Goal: Task Accomplishment & Management: Manage account settings

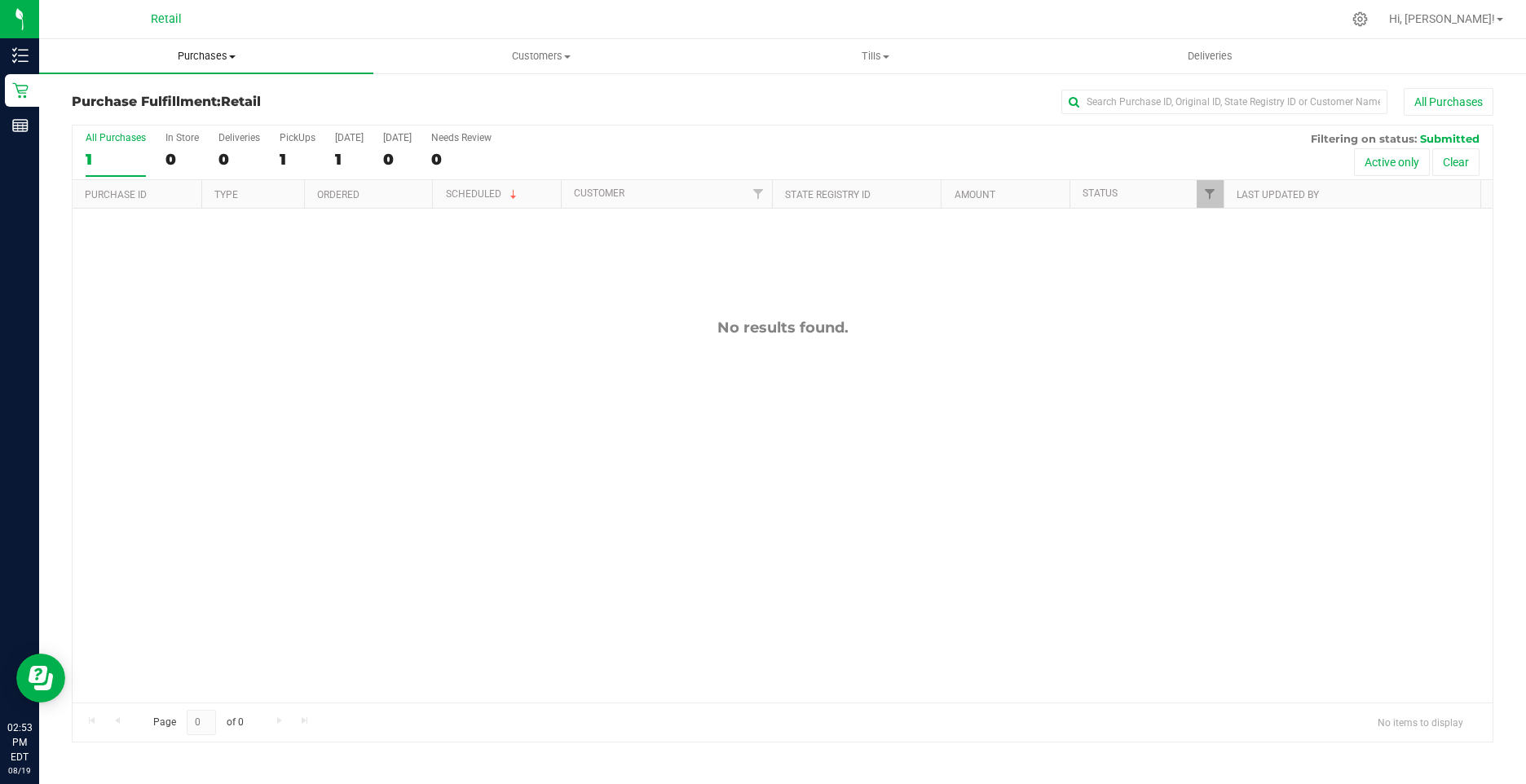
click at [192, 54] on span "Purchases" at bounding box center [206, 56] width 334 height 14
click at [177, 95] on span "Summary of purchases" at bounding box center [123, 98] width 167 height 14
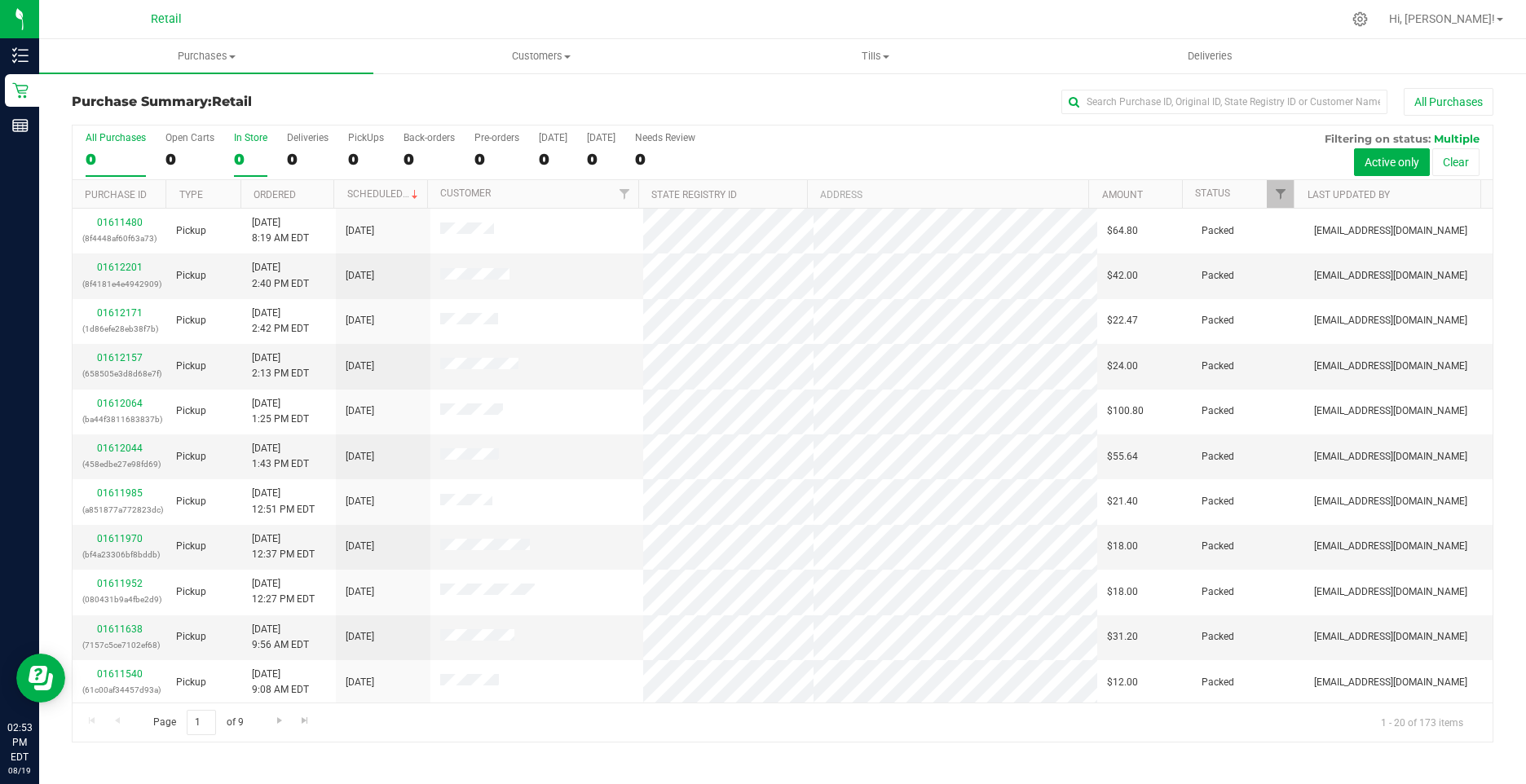
click at [240, 142] on div "In Store" at bounding box center [250, 138] width 34 height 12
click at [0, 0] on input "In Store 0" at bounding box center [0, 0] width 0 height 0
click at [110, 274] on link "01611891" at bounding box center [120, 276] width 45 height 12
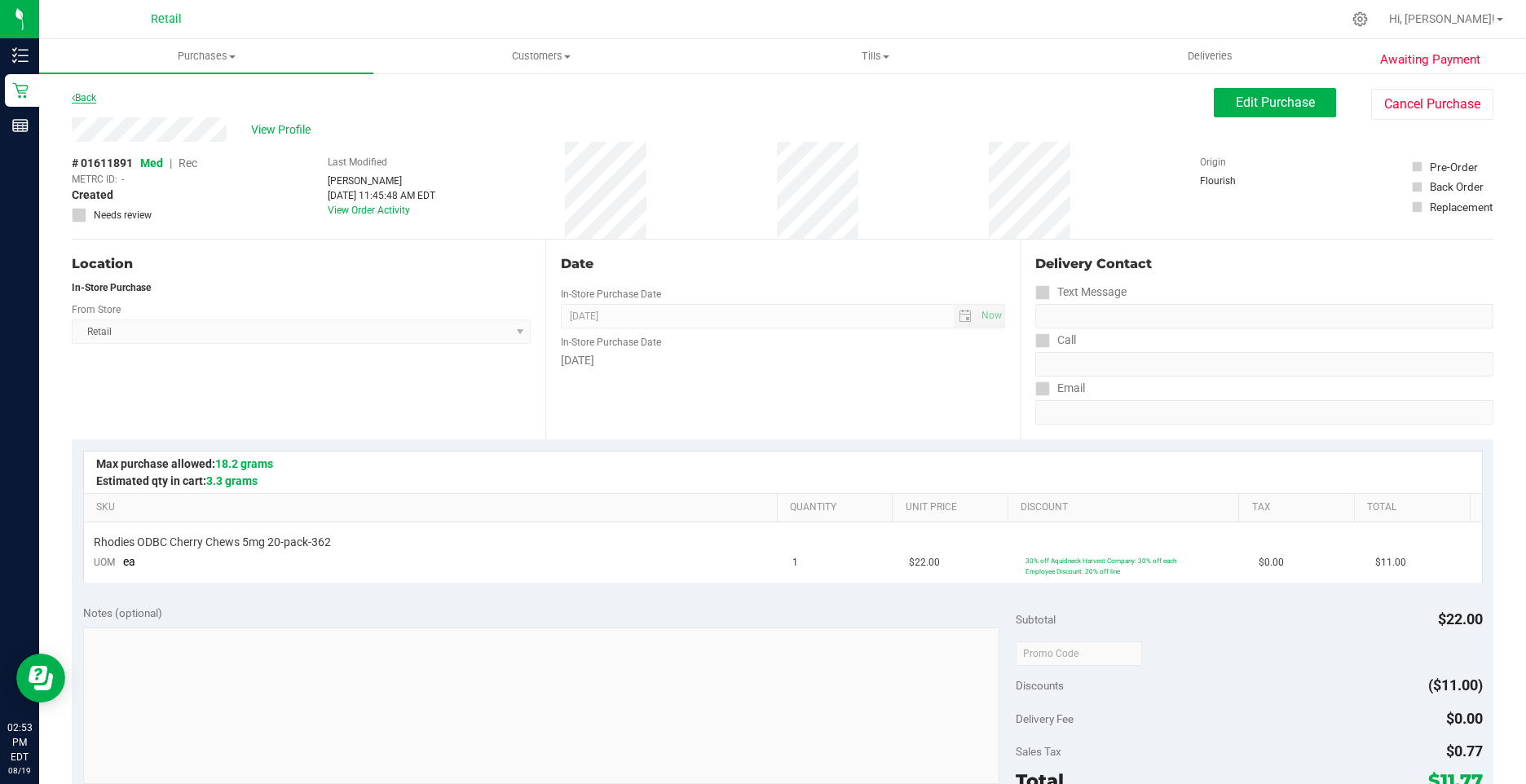
click at [81, 96] on link "Back" at bounding box center [83, 97] width 24 height 12
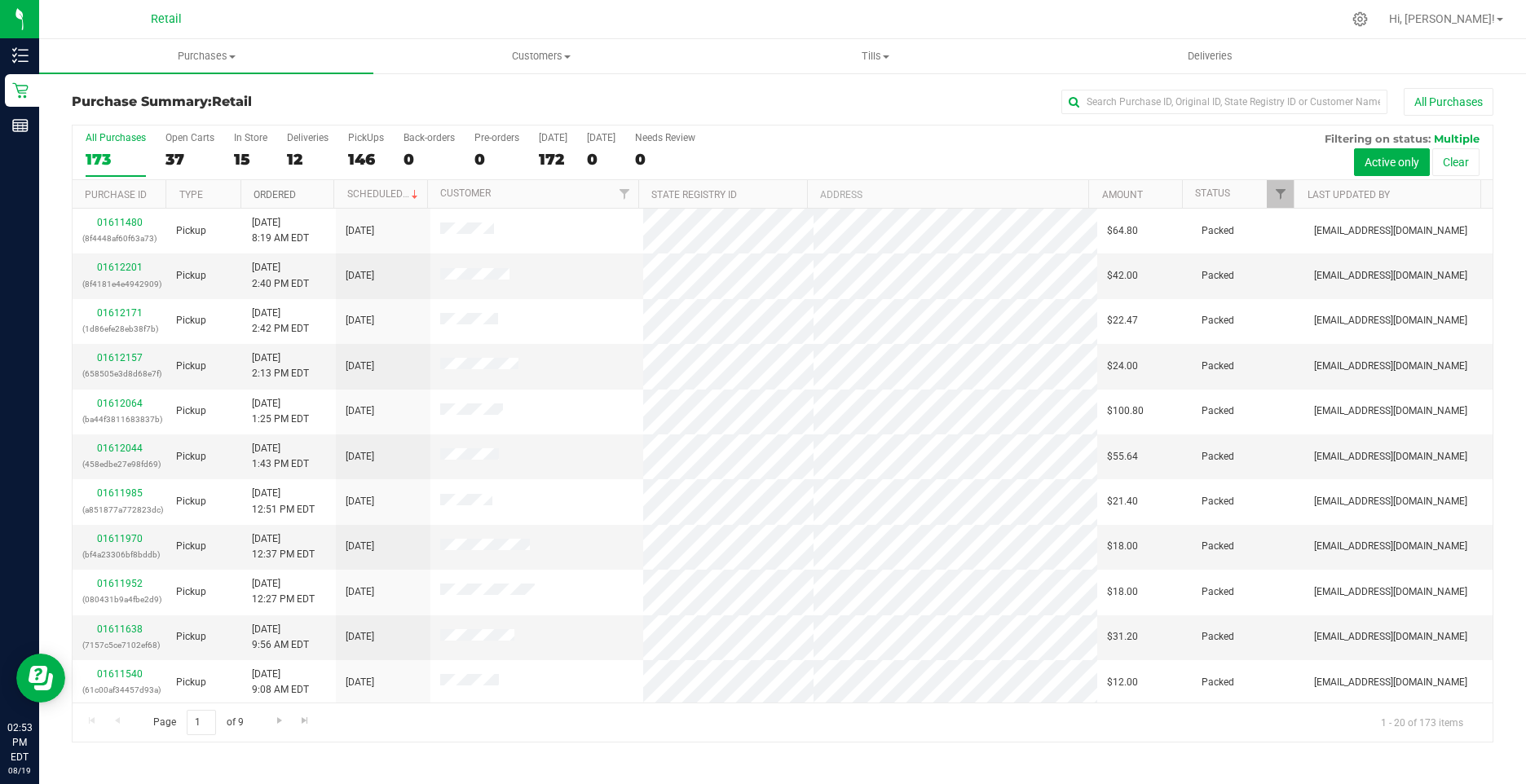
click at [263, 193] on link "Ordered" at bounding box center [275, 195] width 42 height 12
click at [263, 193] on link "Ordered" at bounding box center [284, 194] width 61 height 12
click at [238, 157] on div "15" at bounding box center [250, 158] width 34 height 18
click at [0, 0] on input "In Store 15" at bounding box center [0, 0] width 0 height 0
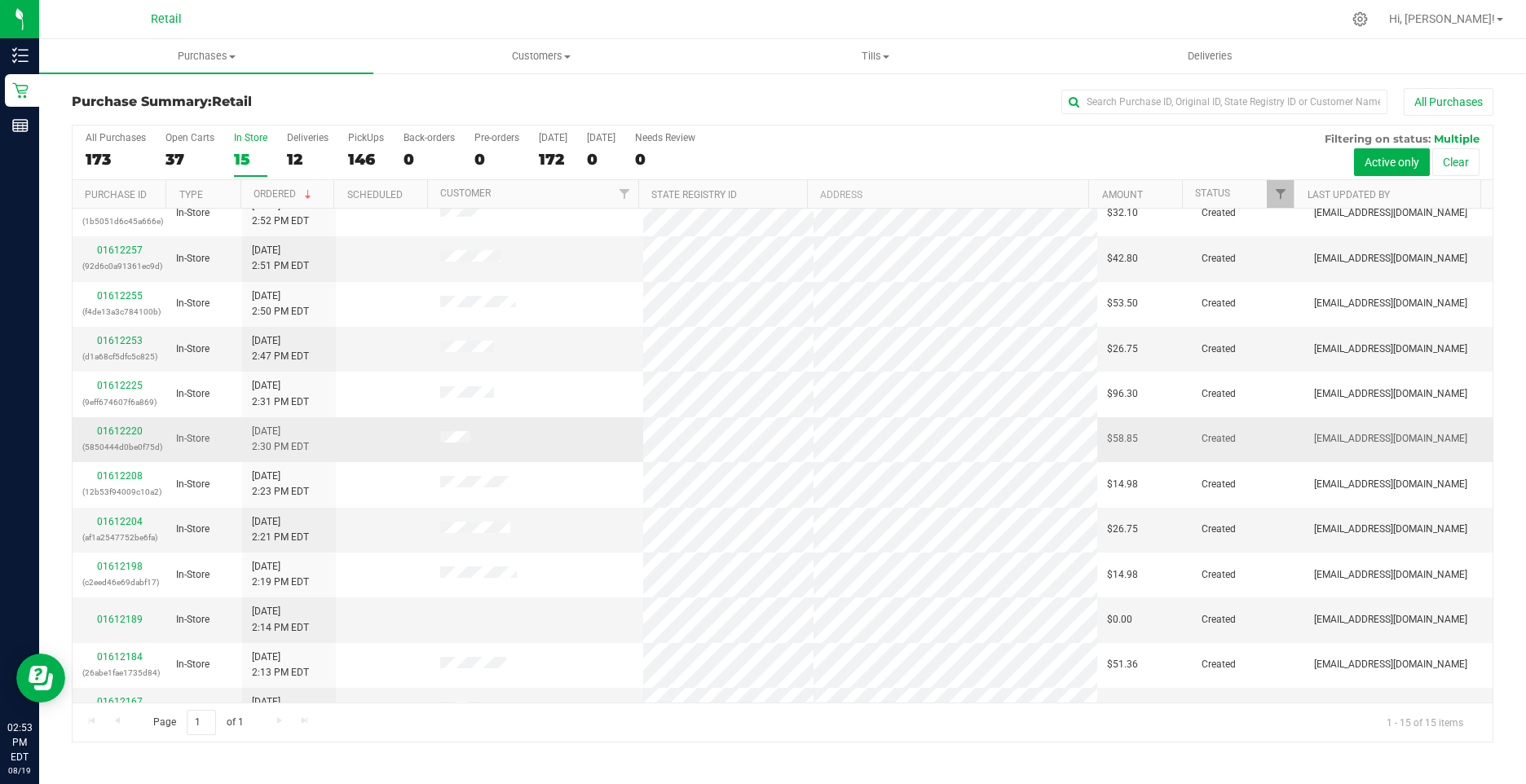
scroll to position [182, 0]
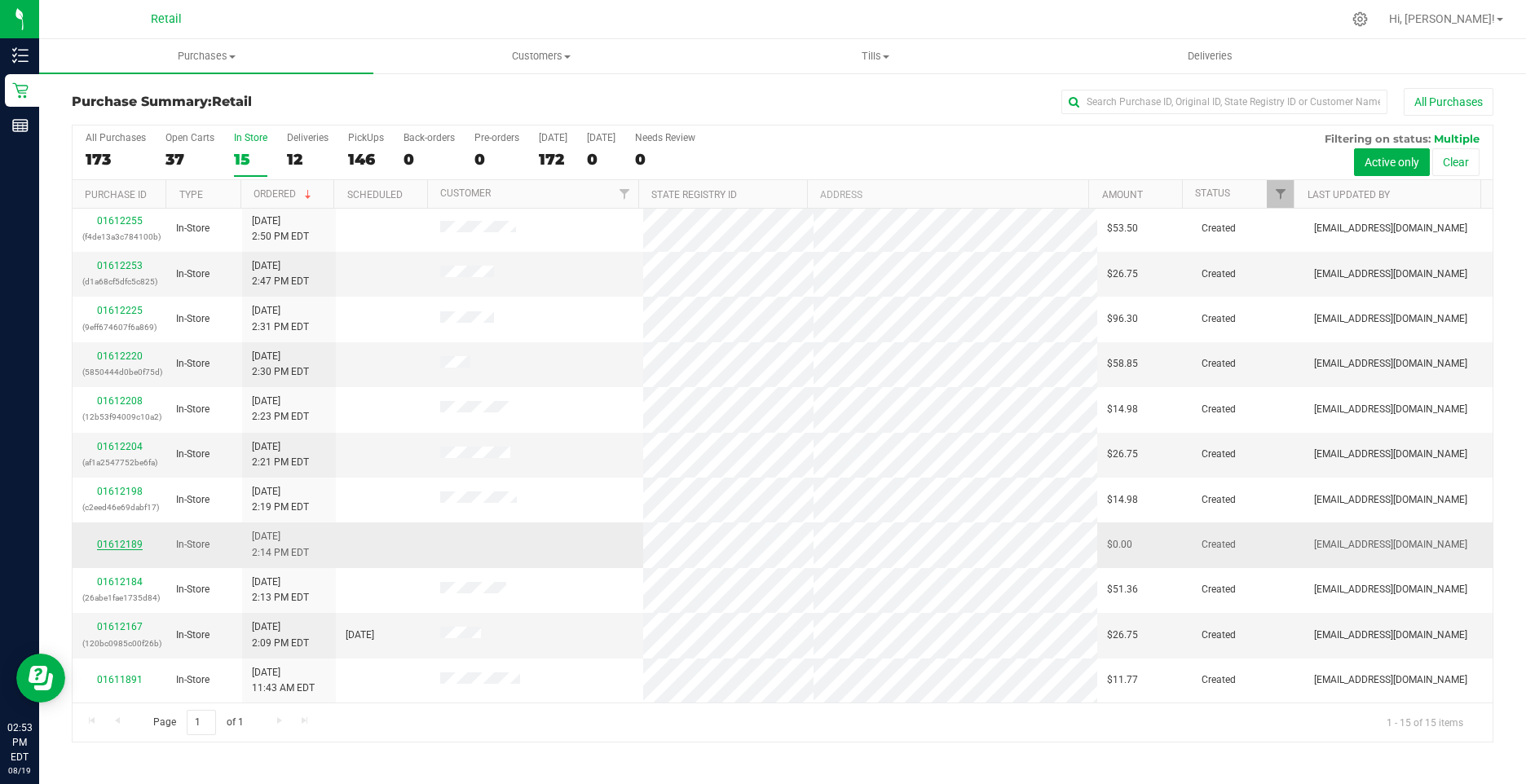
click at [108, 542] on link "01612189" at bounding box center [120, 545] width 45 height 12
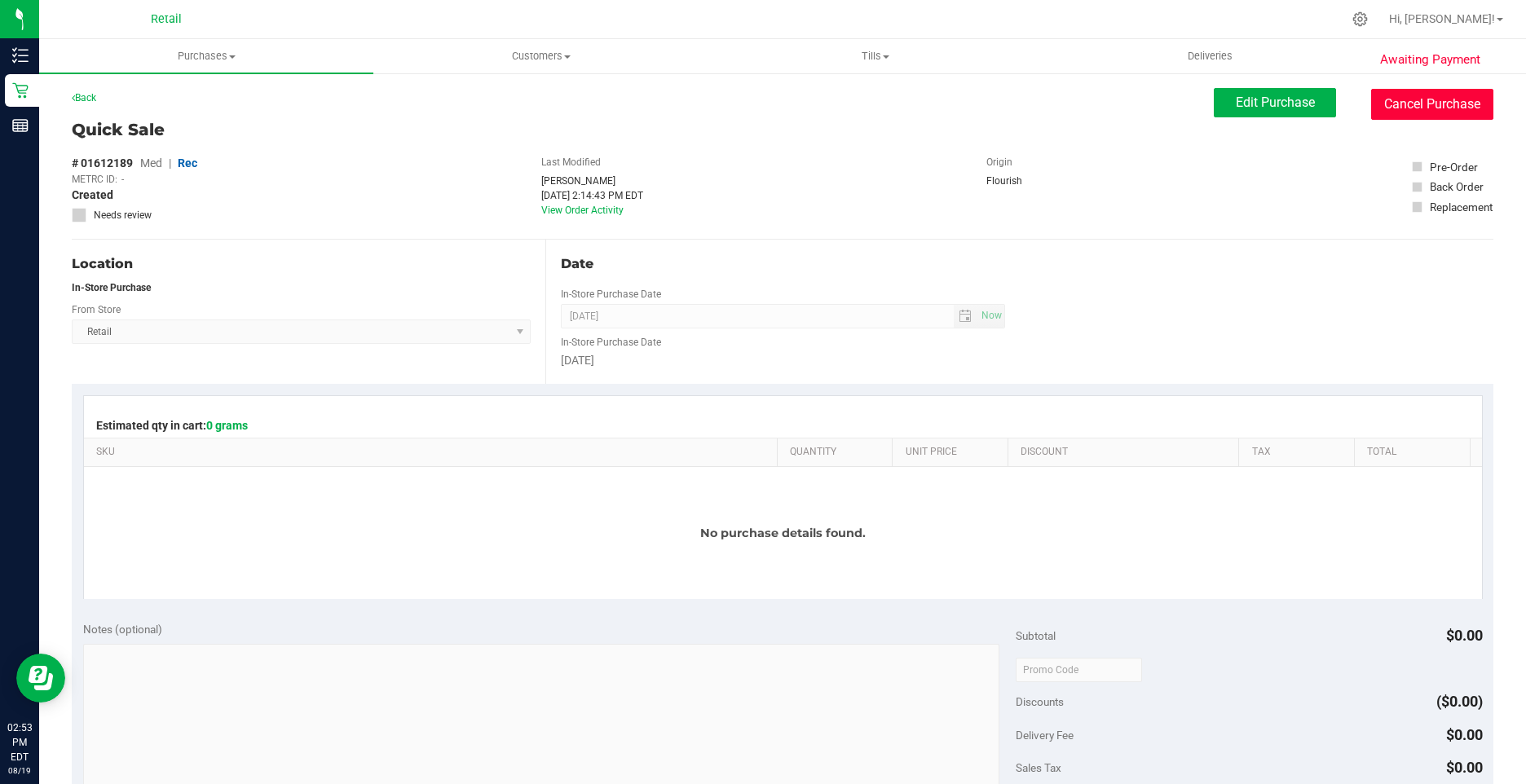
click at [1408, 92] on button "Cancel Purchase" at bounding box center [1431, 104] width 123 height 31
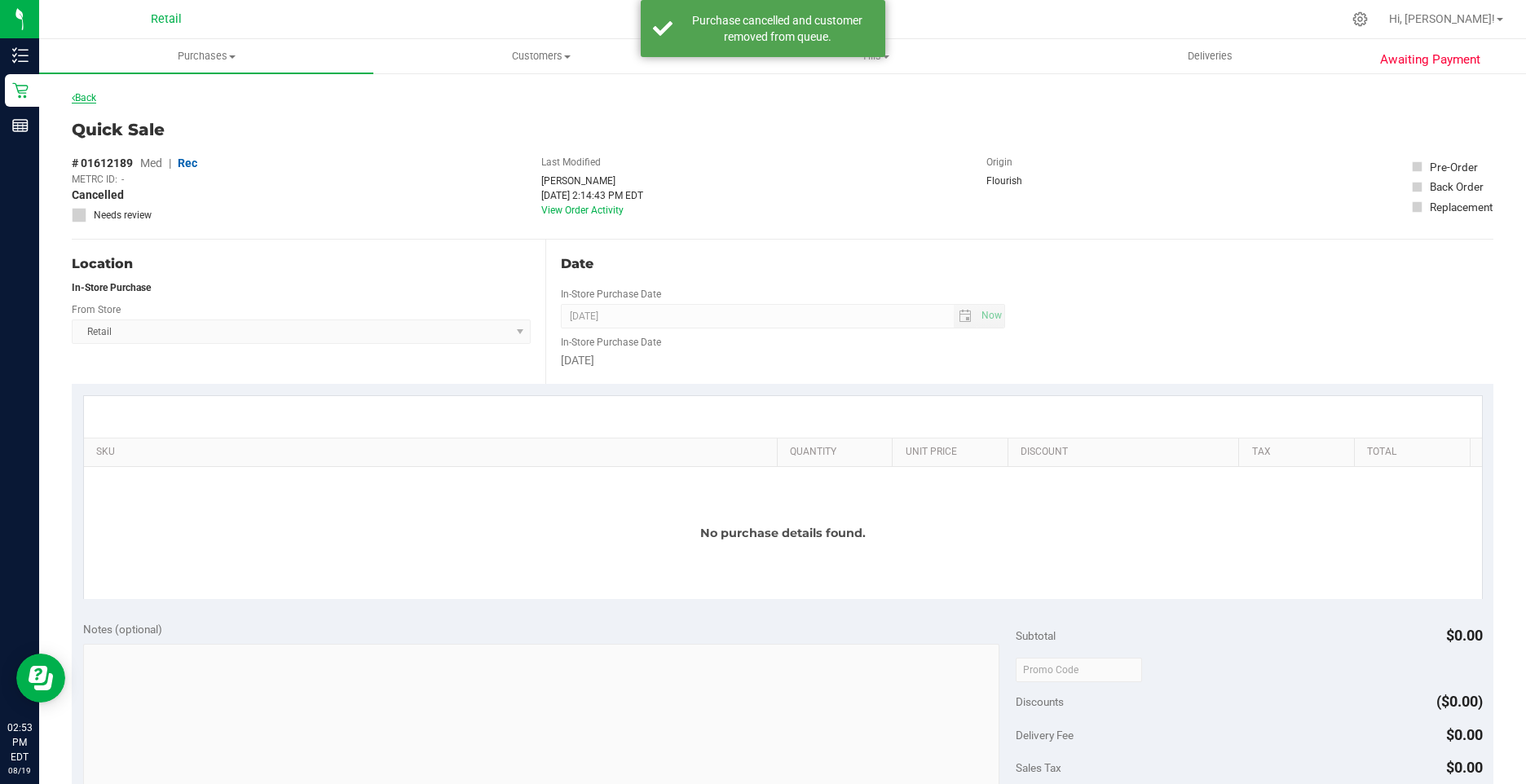
click at [77, 95] on link "Back" at bounding box center [83, 97] width 24 height 12
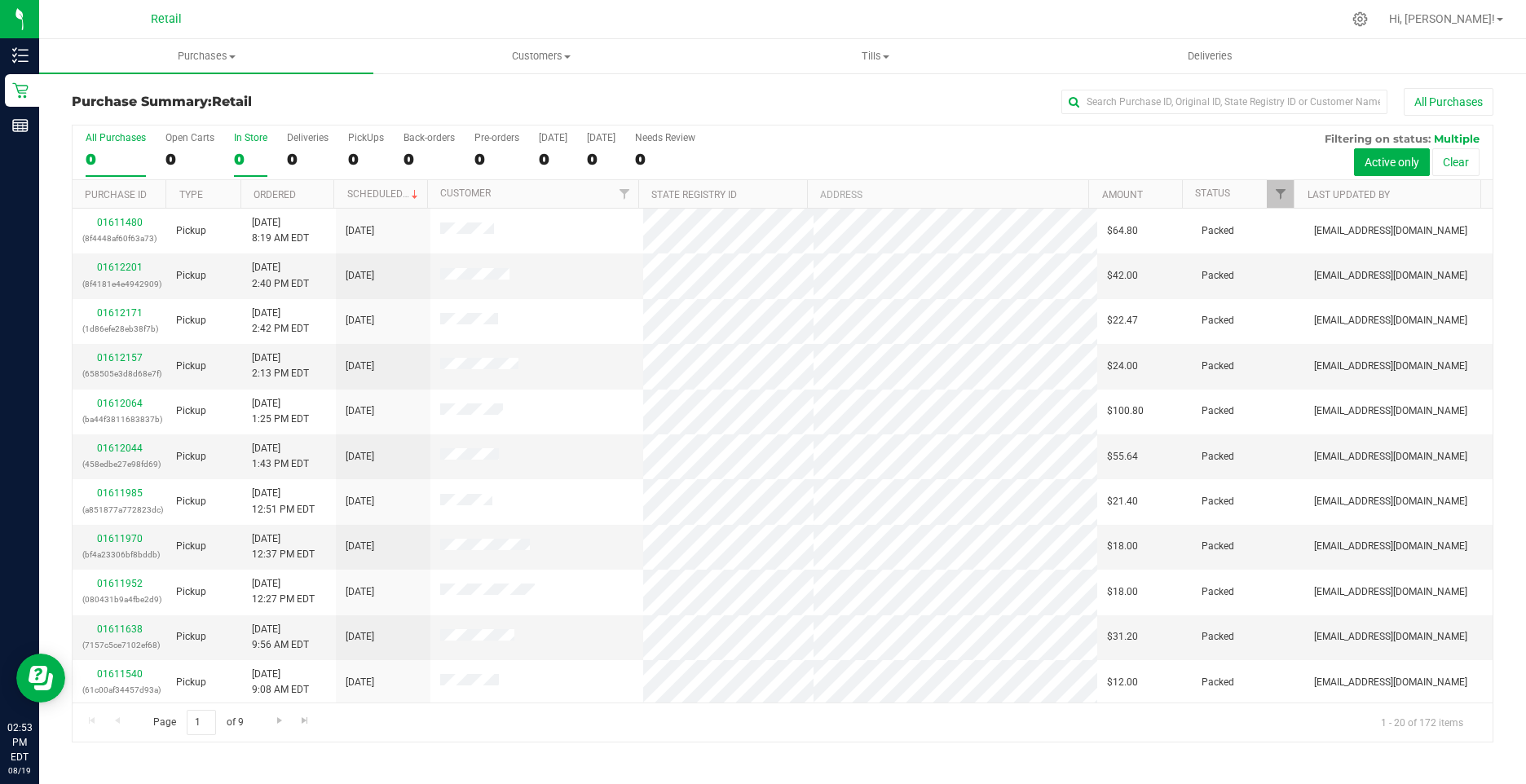
click at [242, 160] on div "0" at bounding box center [250, 158] width 34 height 18
click at [0, 0] on input "In Store 0" at bounding box center [0, 0] width 0 height 0
click at [244, 148] on label "In Store 15" at bounding box center [250, 154] width 34 height 44
click at [0, 0] on input "In Store 15" at bounding box center [0, 0] width 0 height 0
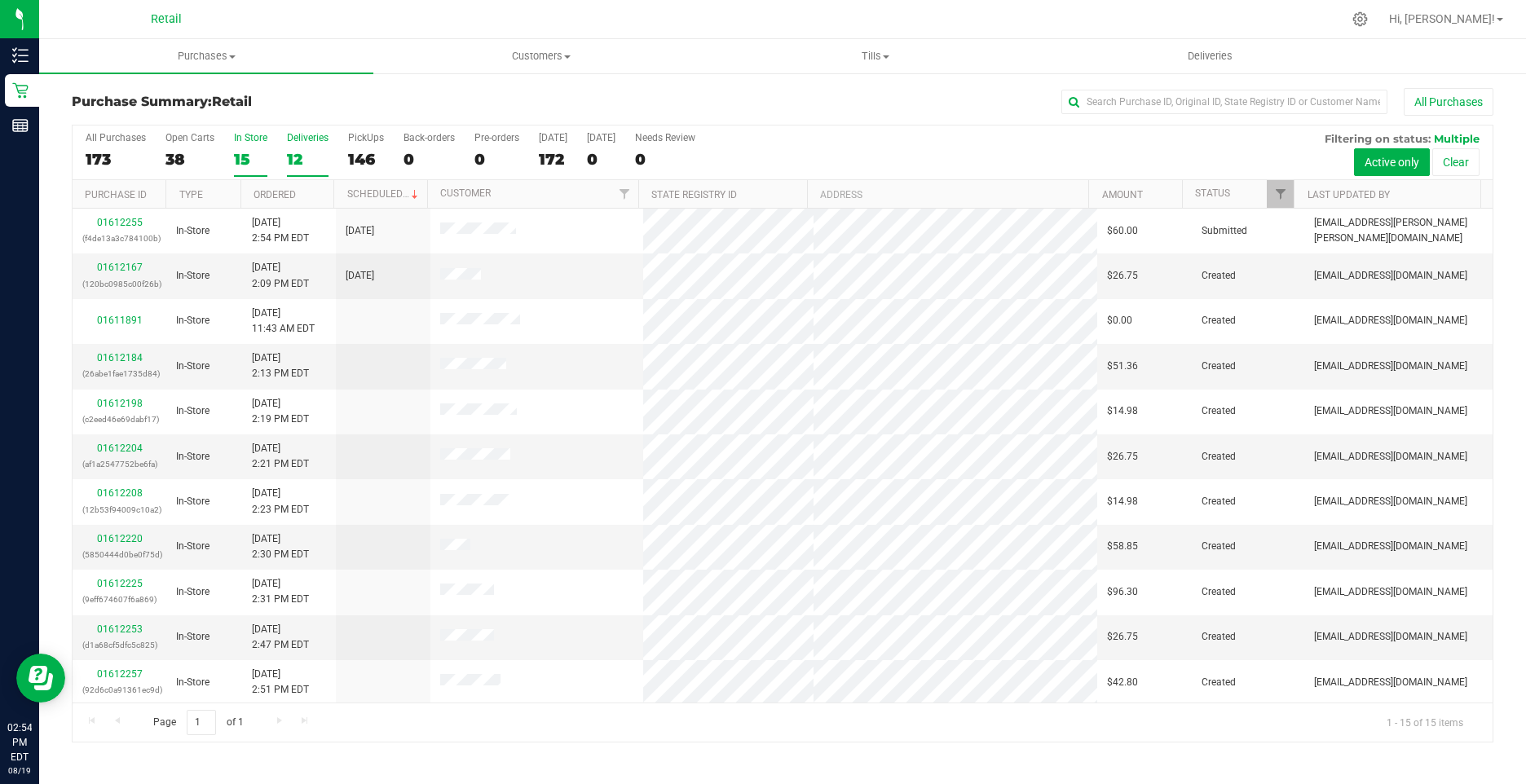
click at [300, 159] on div "12" at bounding box center [307, 158] width 41 height 18
click at [0, 0] on input "Deliveries 12" at bounding box center [0, 0] width 0 height 0
click at [246, 156] on div "15" at bounding box center [250, 158] width 34 height 18
click at [0, 0] on input "In Store 15" at bounding box center [0, 0] width 0 height 0
